Goal: Task Accomplishment & Management: Manage account settings

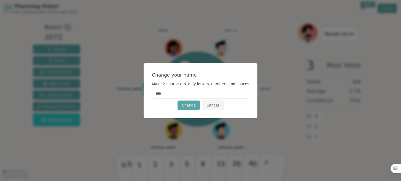
drag, startPoint x: 170, startPoint y: 91, endPoint x: 158, endPoint y: 90, distance: 11.5
click at [158, 90] on form "Change your name Max 12 characters, only letters, numbers and spaces **** Chang…" at bounding box center [200, 90] width 97 height 39
type input "*****"
click at [194, 105] on button "Change" at bounding box center [188, 105] width 22 height 9
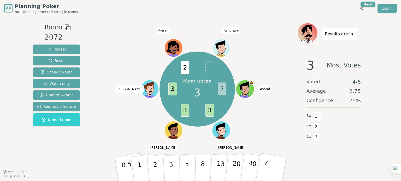
click at [211, 67] on span at bounding box center [209, 67] width 9 height 13
click at [57, 82] on span "Watch only" at bounding box center [56, 83] width 27 height 5
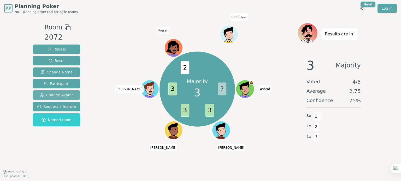
click at [57, 95] on span "Change Avatar" at bounding box center [56, 95] width 33 height 5
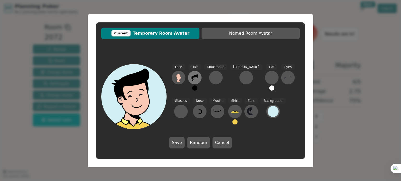
click at [194, 78] on icon at bounding box center [194, 78] width 8 height 8
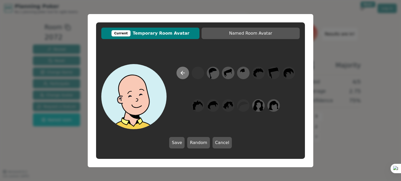
click at [183, 74] on icon at bounding box center [182, 73] width 6 height 6
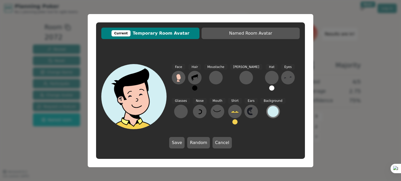
click at [267, 113] on div at bounding box center [272, 111] width 11 height 11
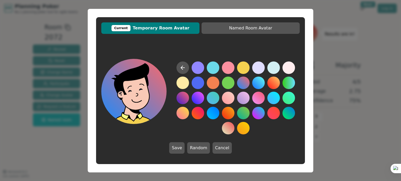
click at [244, 79] on button at bounding box center [243, 83] width 13 height 13
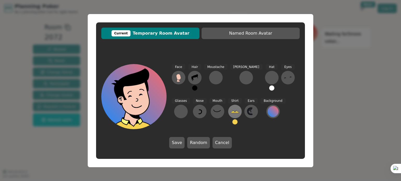
click at [231, 109] on icon at bounding box center [235, 111] width 8 height 8
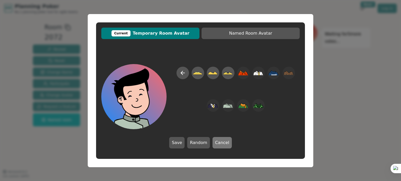
click at [219, 139] on button "Cancel" at bounding box center [221, 142] width 19 height 11
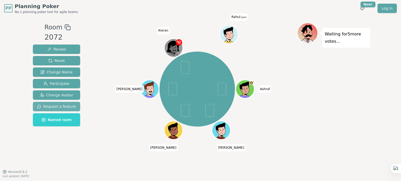
click at [64, 109] on span "Request a feature" at bounding box center [56, 106] width 39 height 5
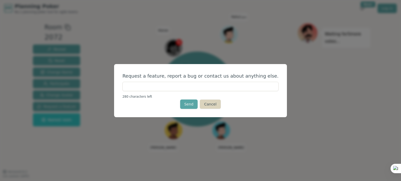
click at [206, 102] on button "Cancel" at bounding box center [210, 104] width 21 height 9
